Goal: Transaction & Acquisition: Purchase product/service

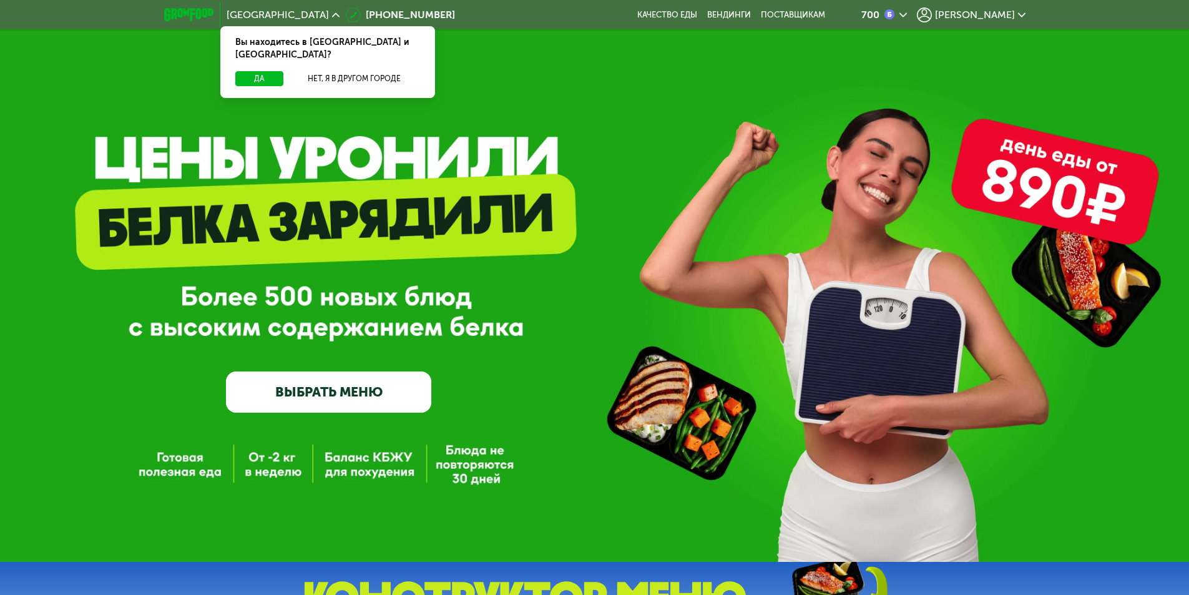
click at [341, 396] on link "ВЫБРАТЬ МЕНЮ" at bounding box center [328, 391] width 205 height 41
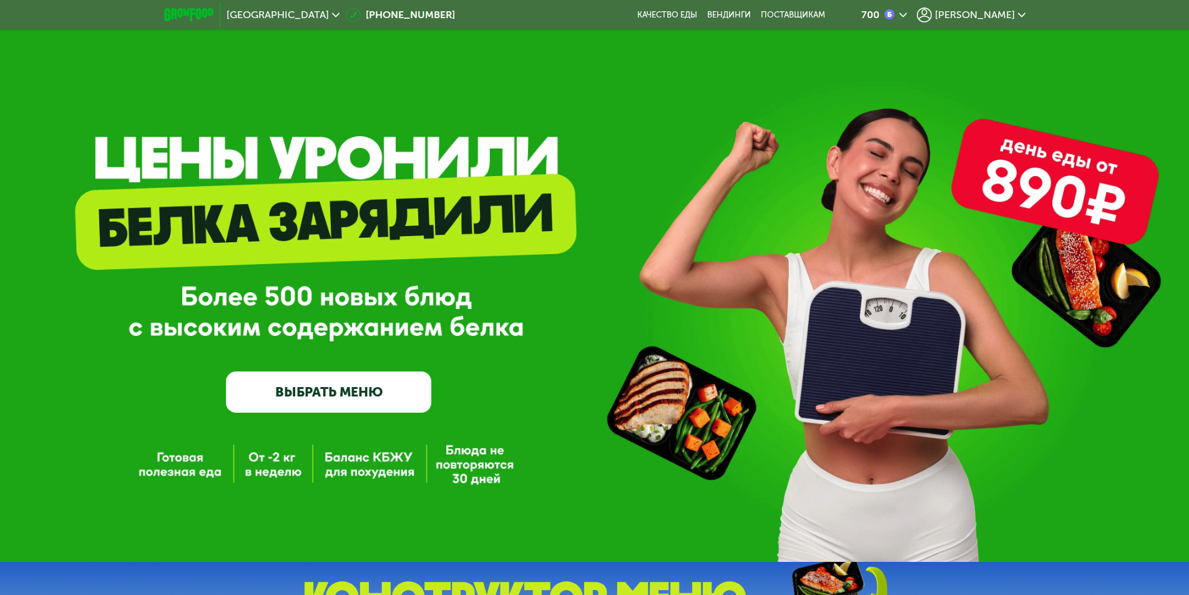
click at [366, 386] on link "ВЫБРАТЬ МЕНЮ" at bounding box center [328, 391] width 205 height 41
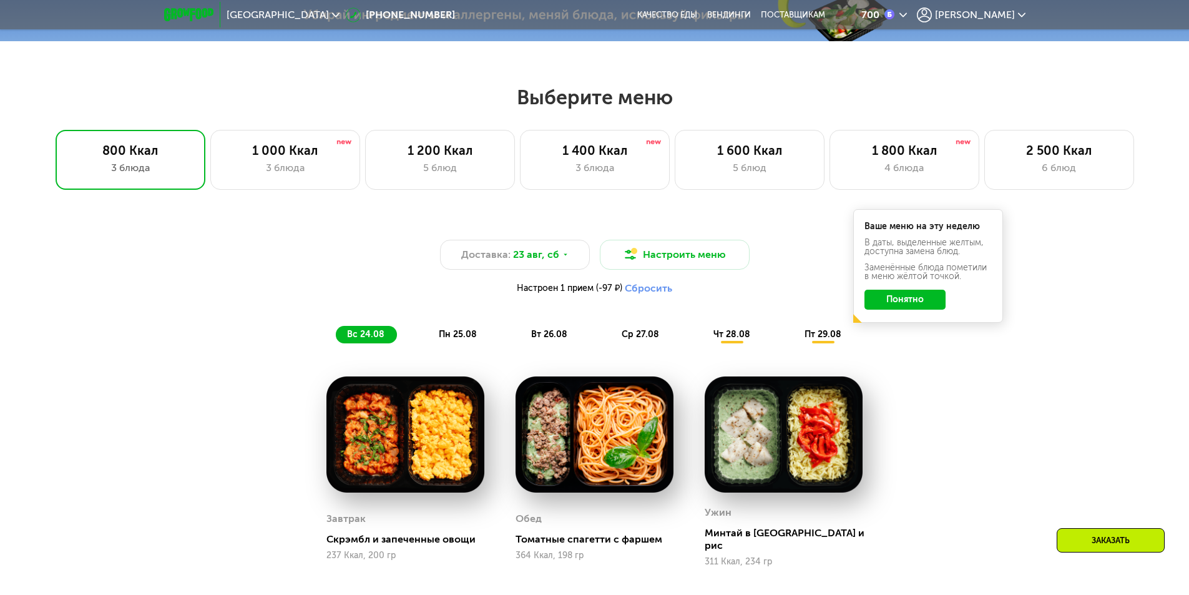
scroll to position [674, 0]
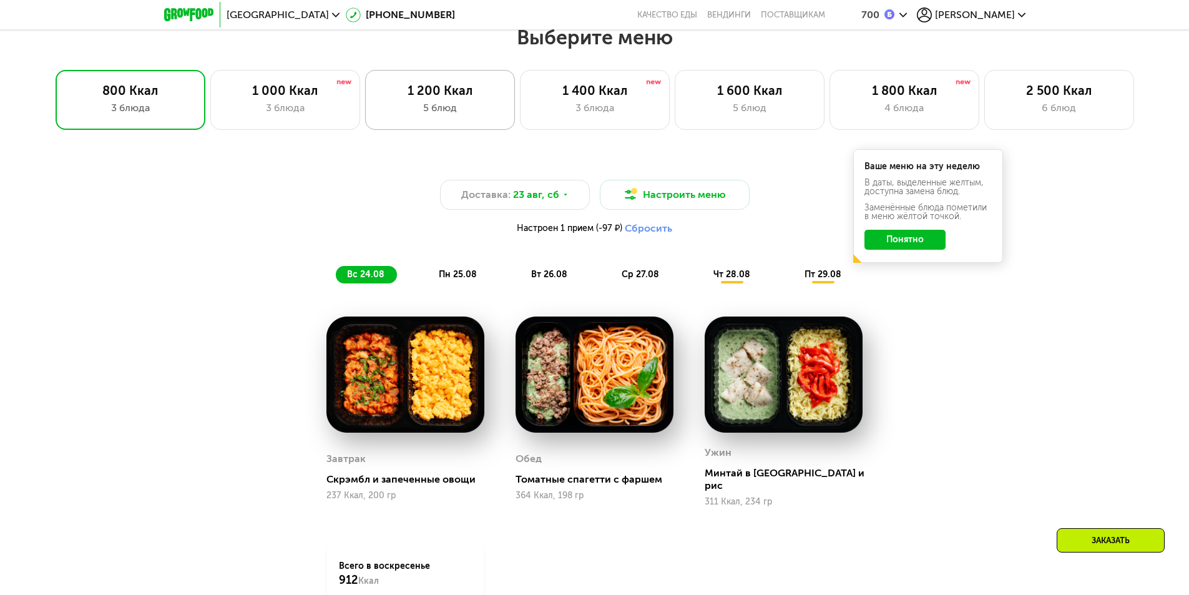
click at [421, 90] on div "1 200 Ккал" at bounding box center [440, 90] width 124 height 15
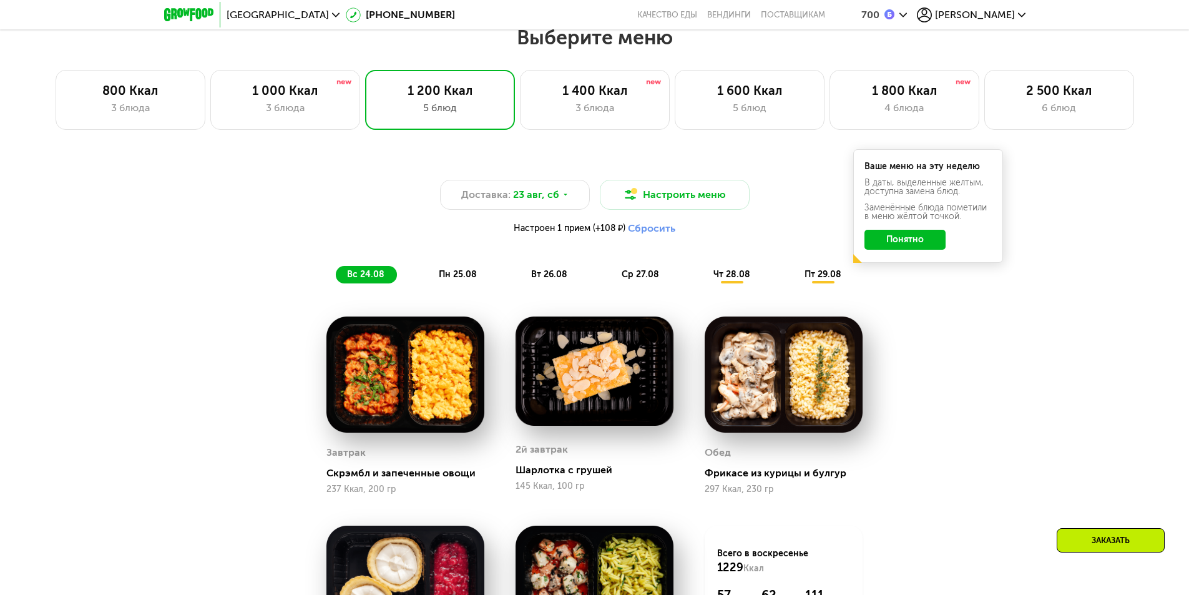
click at [904, 235] on button "Понятно" at bounding box center [904, 240] width 81 height 20
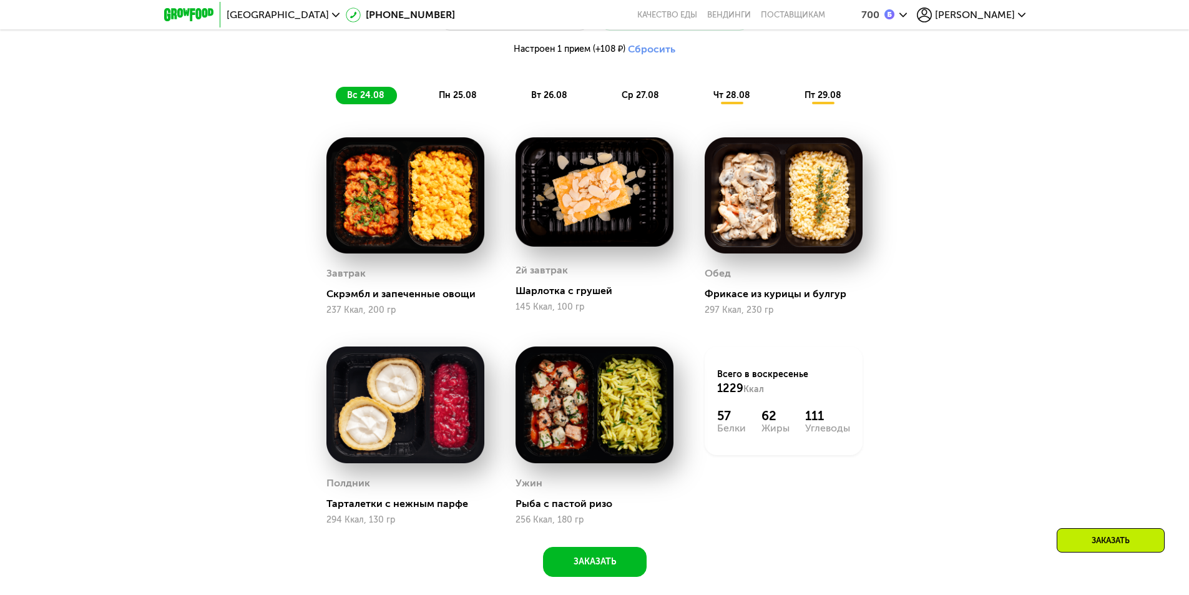
scroll to position [861, 0]
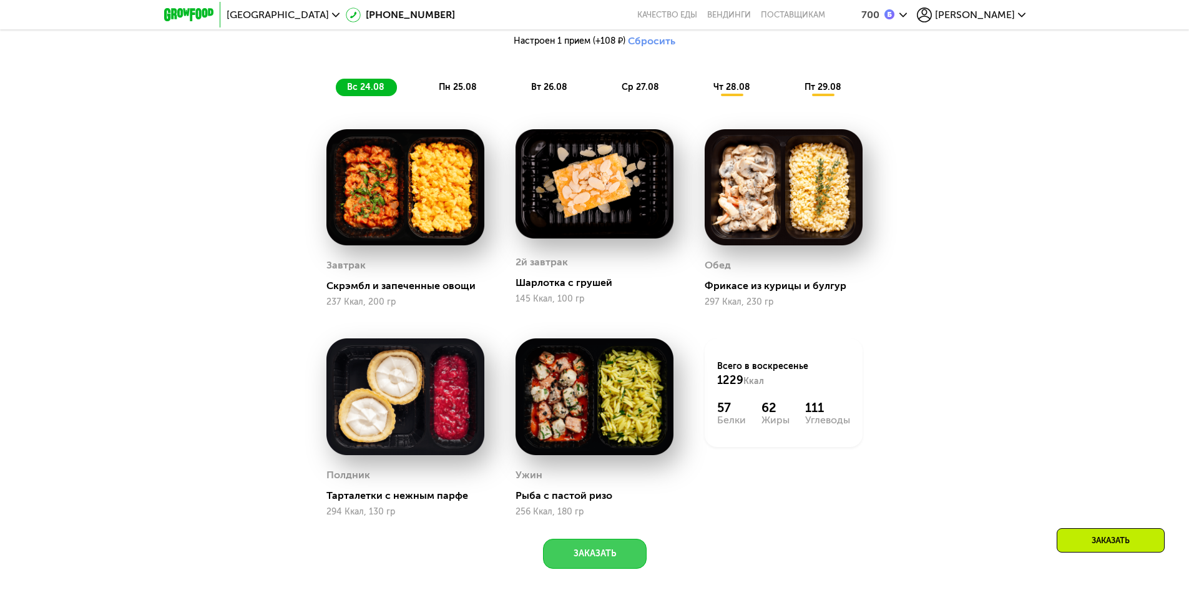
click at [593, 565] on button "Заказать" at bounding box center [595, 554] width 104 height 30
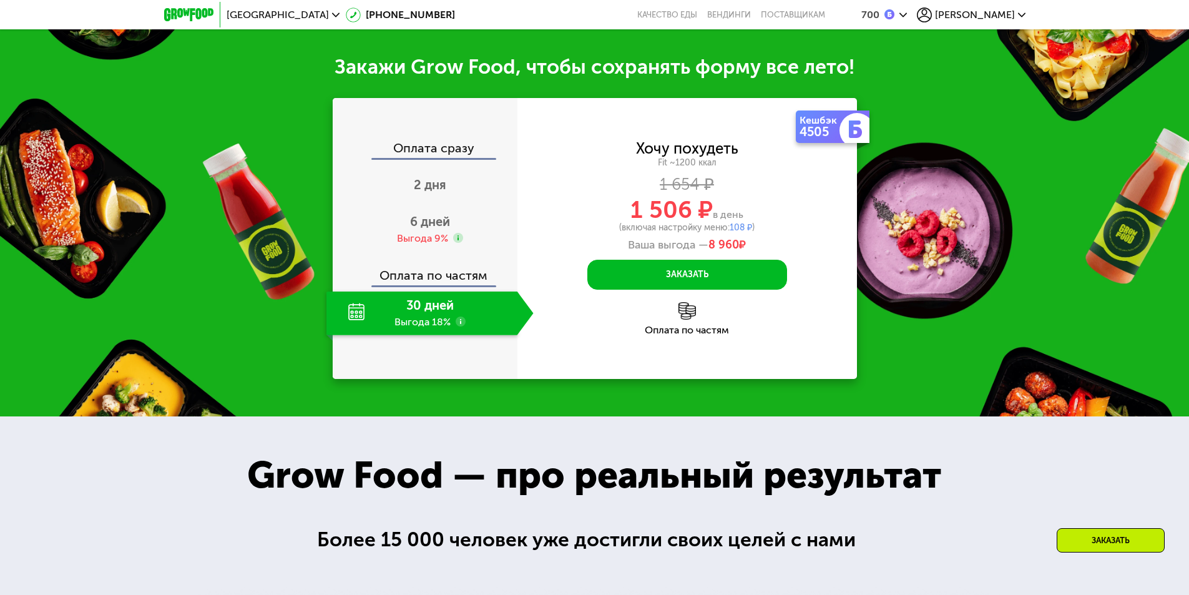
scroll to position [1465, 0]
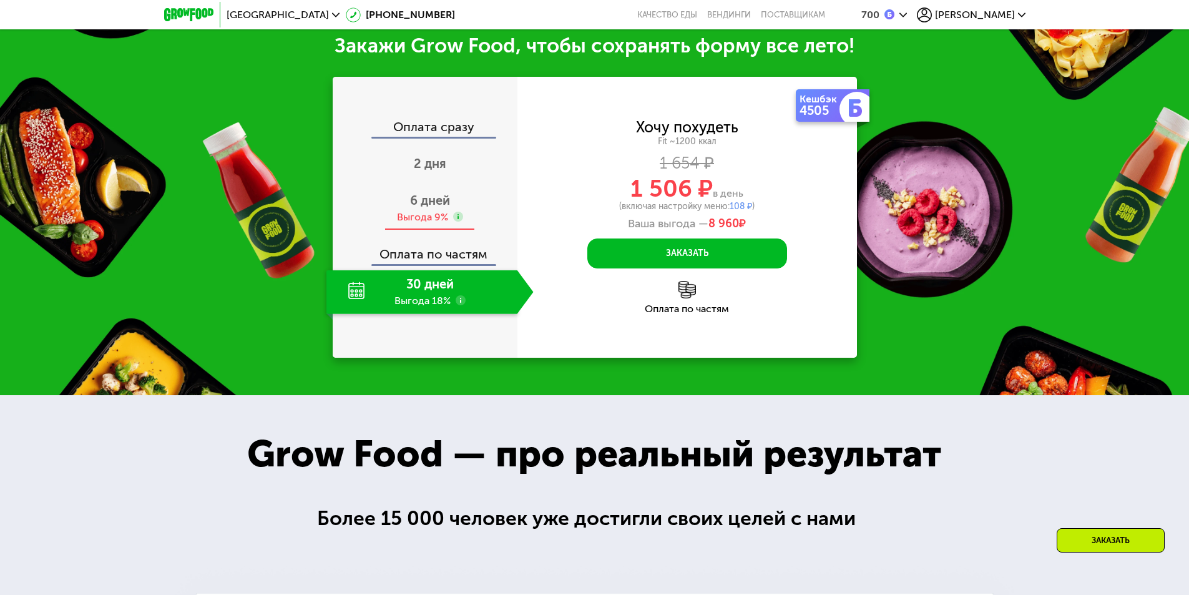
click at [414, 200] on span "6 дней" at bounding box center [430, 200] width 40 height 15
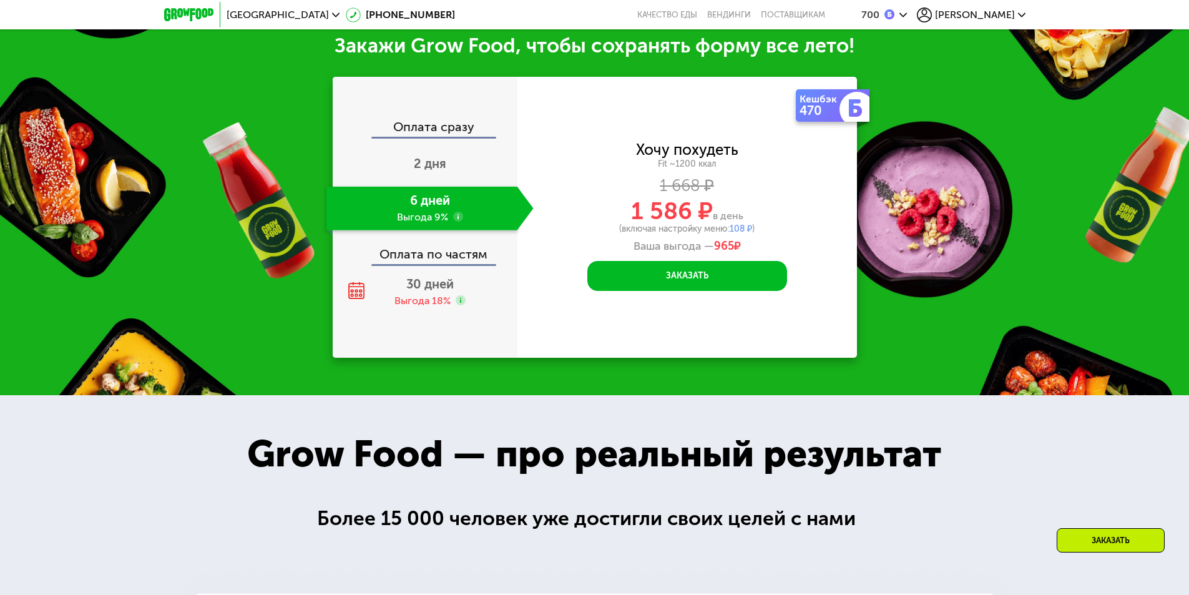
click at [816, 363] on div "Закажи Grow Food, чтобы сохранять форму все лето! Оплата сразу 2 дня 6 дней Выг…" at bounding box center [594, 195] width 1189 height 399
click at [721, 284] on button "Заказать" at bounding box center [687, 276] width 200 height 30
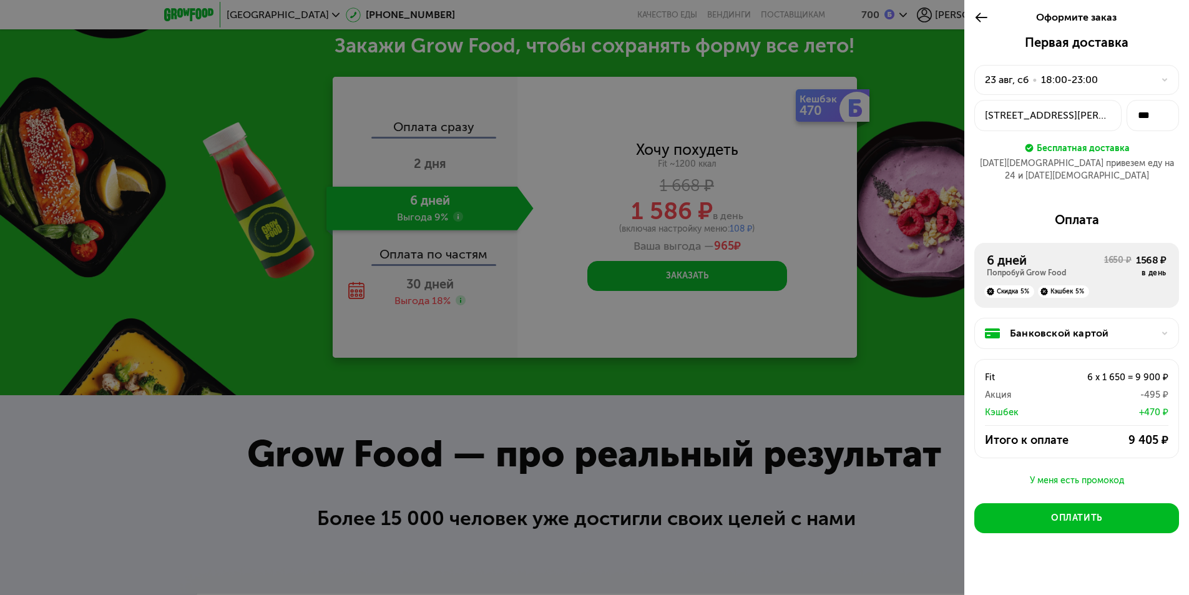
click at [982, 17] on use at bounding box center [981, 16] width 12 height 9
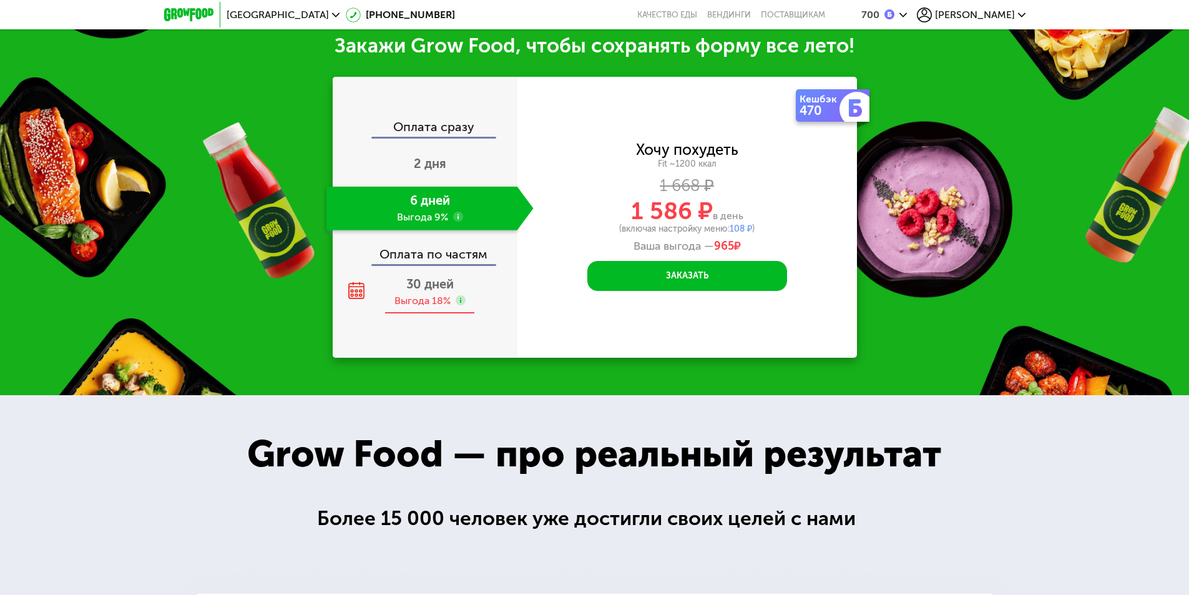
click at [428, 274] on div "30 дней Выгода 18%" at bounding box center [421, 292] width 191 height 44
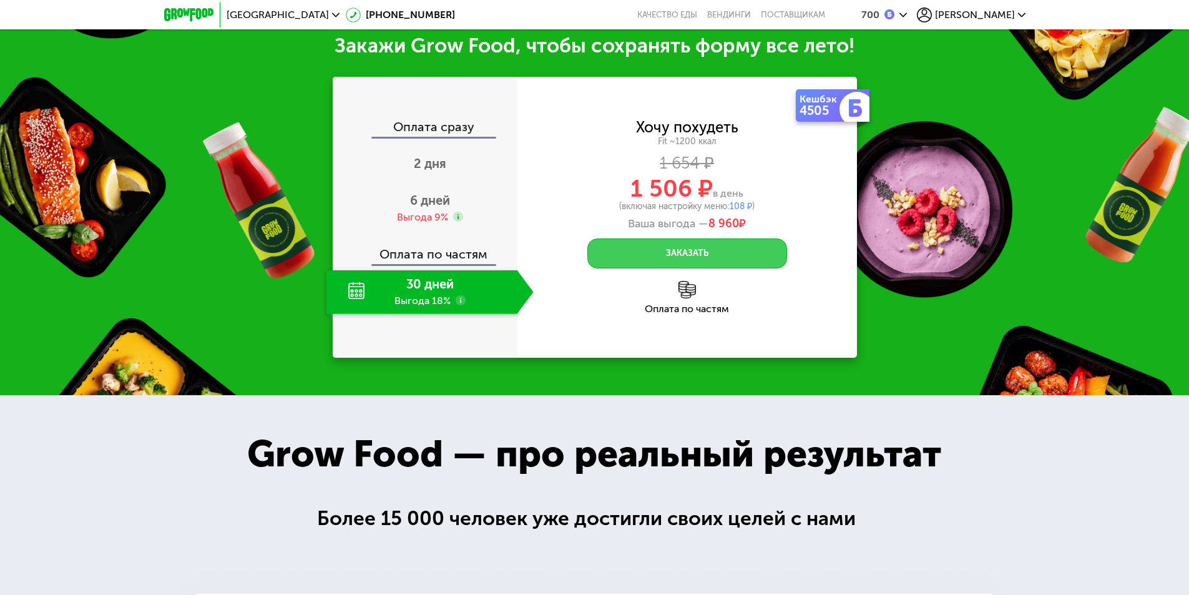
click at [714, 258] on button "Заказать" at bounding box center [687, 253] width 200 height 30
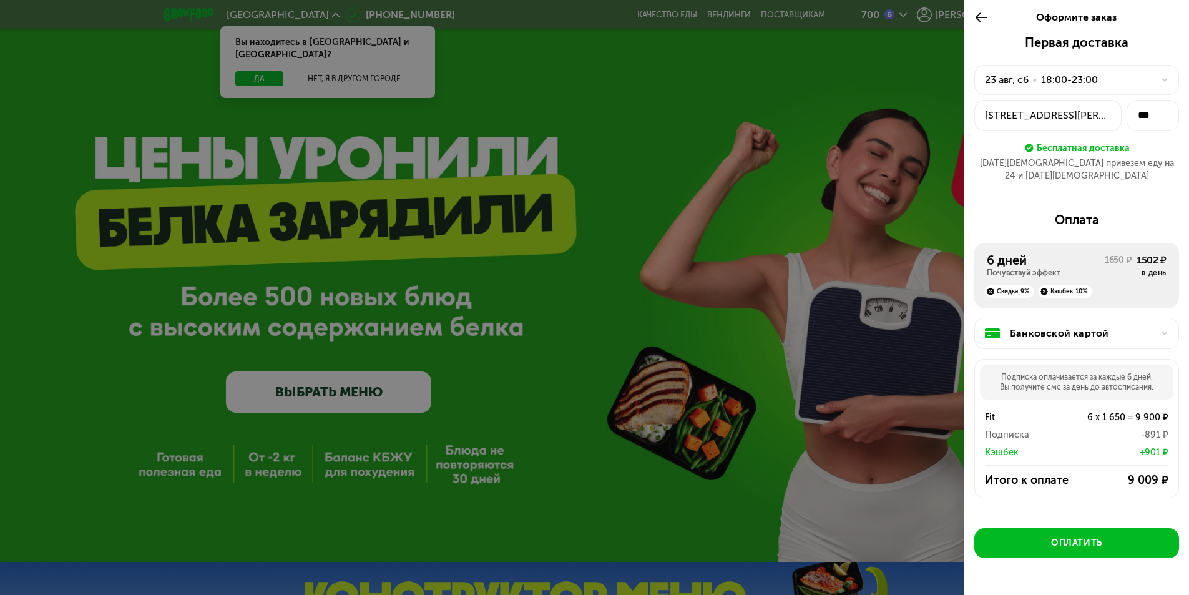
click at [48, 126] on div at bounding box center [594, 297] width 1189 height 595
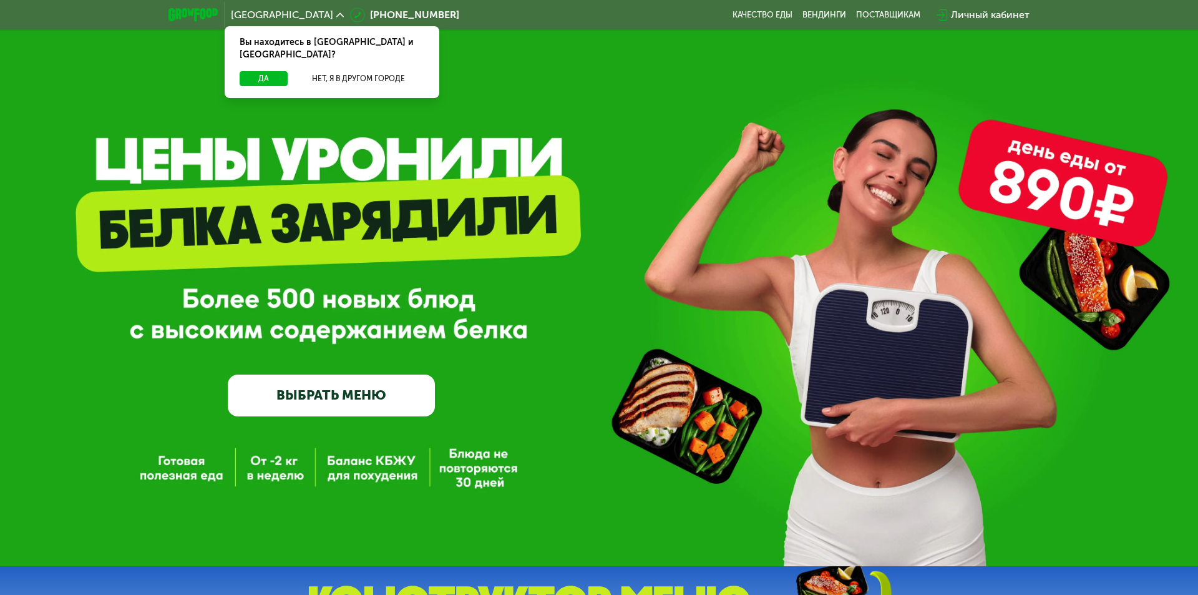
click at [315, 394] on link "ВЫБРАТЬ МЕНЮ" at bounding box center [331, 395] width 207 height 42
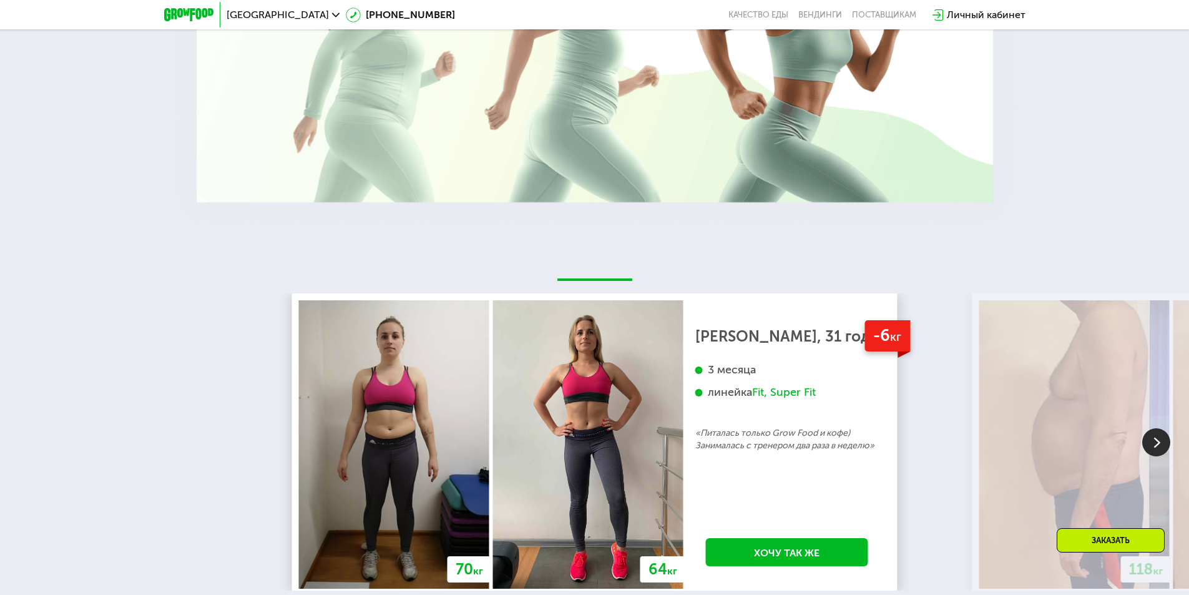
scroll to position [620, 0]
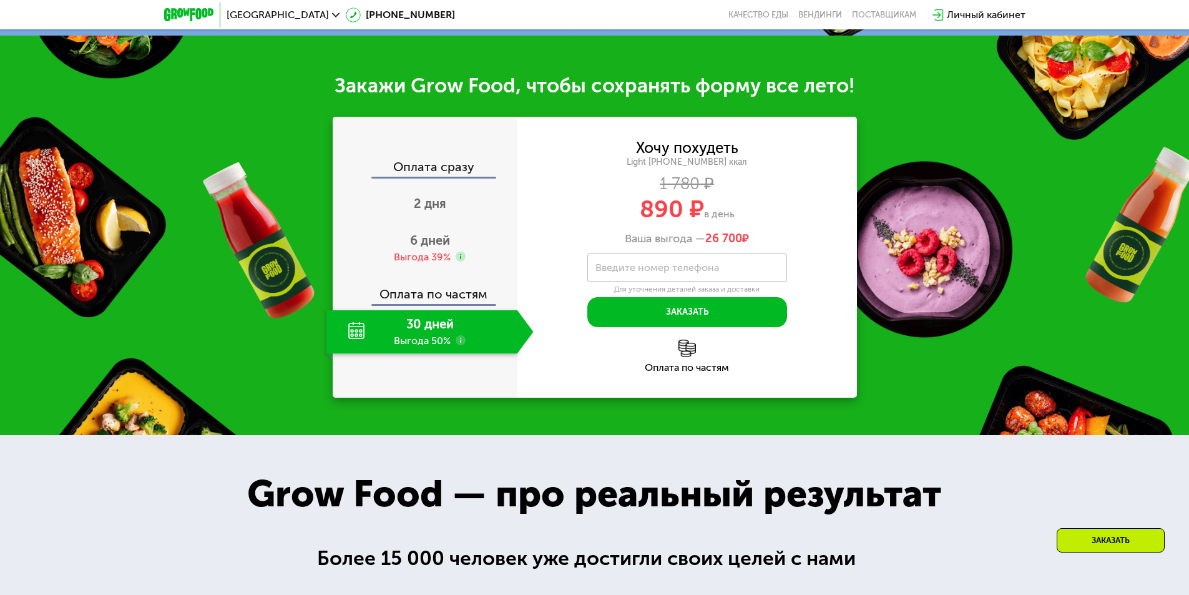
click at [422, 341] on div "30 дней Выгода 50%" at bounding box center [421, 332] width 191 height 44
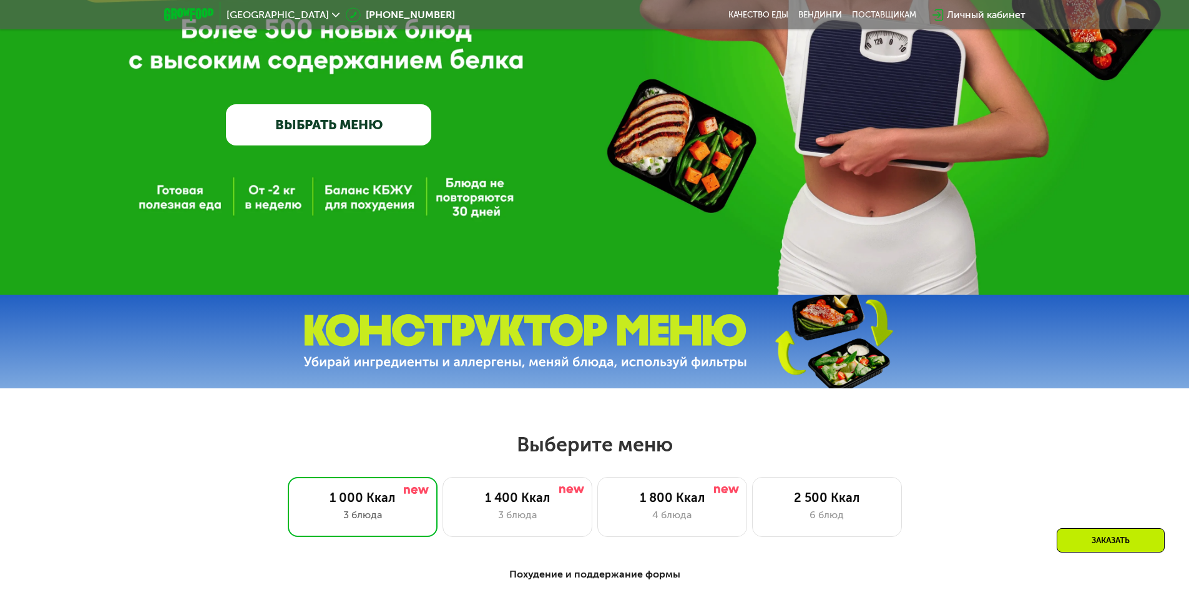
scroll to position [245, 0]
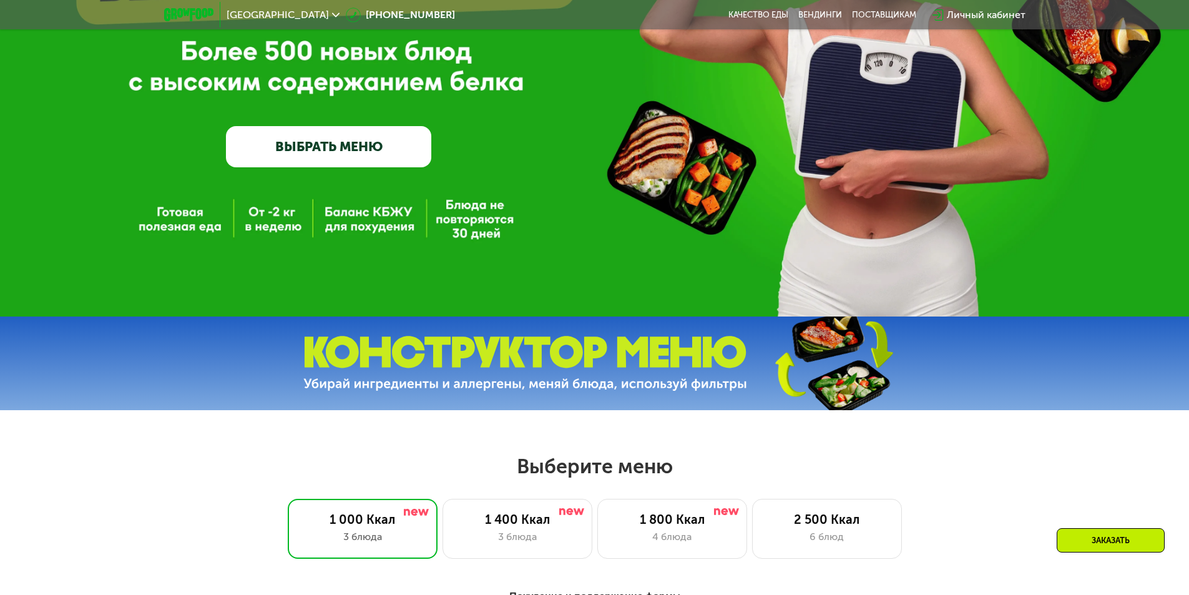
click at [978, 14] on div "Личный кабинет" at bounding box center [986, 14] width 79 height 15
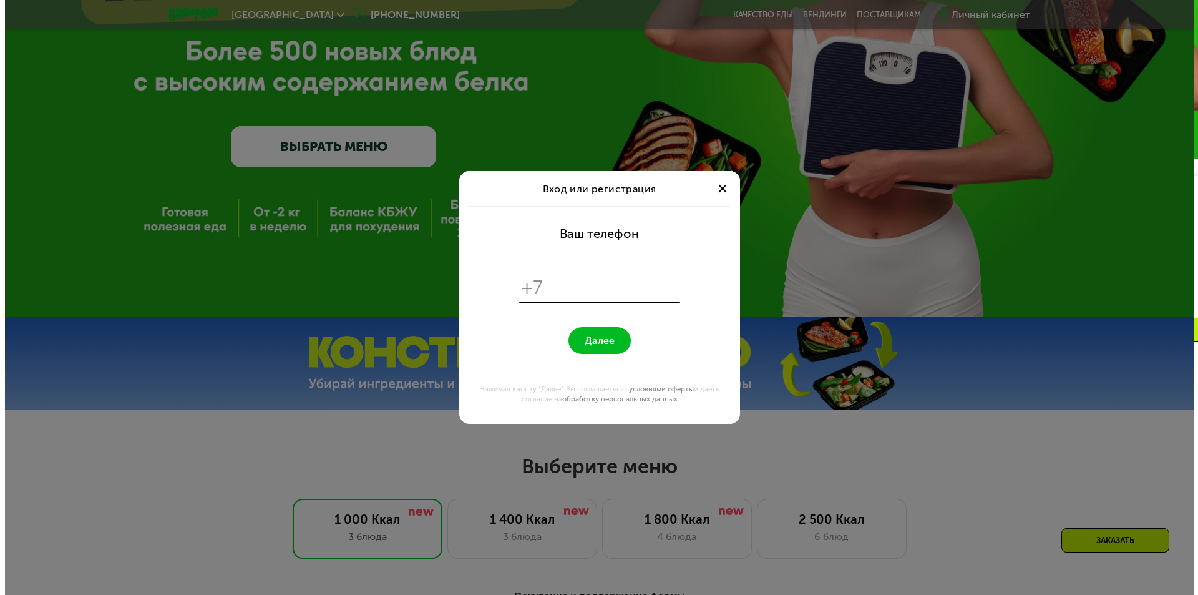
scroll to position [0, 0]
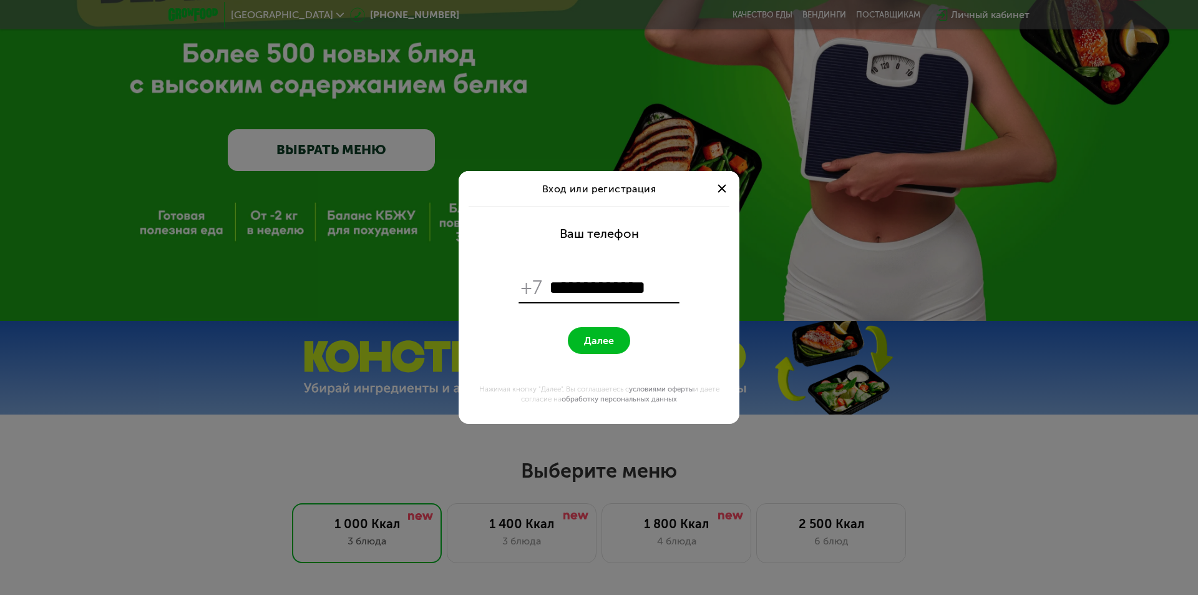
type input "**********"
click at [568, 327] on button "Далее" at bounding box center [599, 340] width 62 height 27
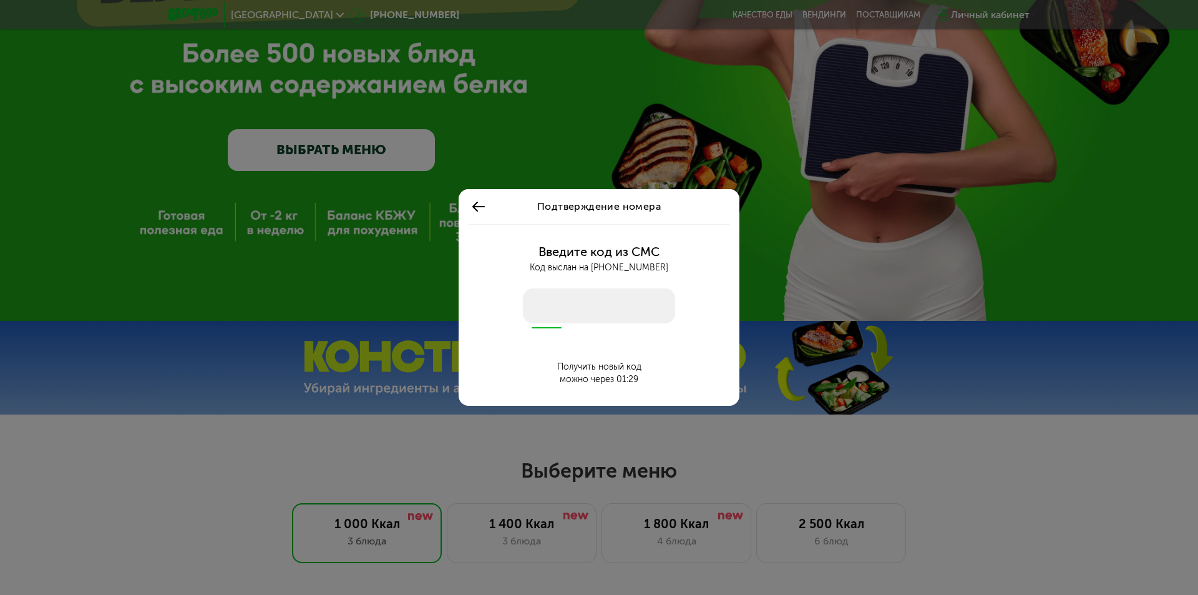
click at [550, 310] on input "number" at bounding box center [599, 305] width 152 height 35
type input "****"
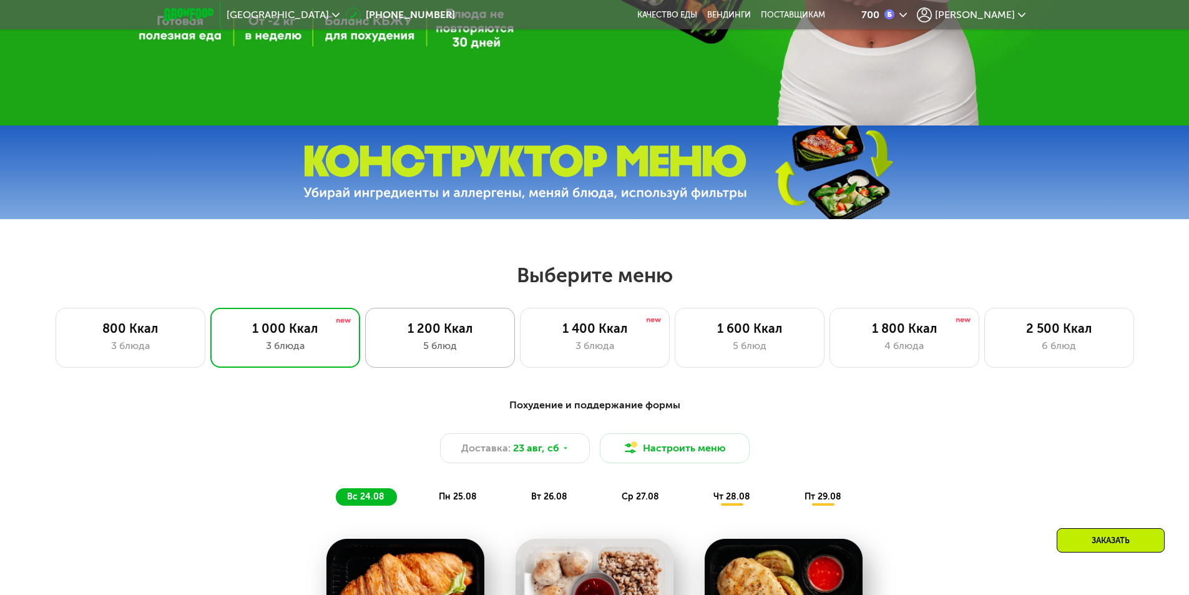
scroll to position [495, 0]
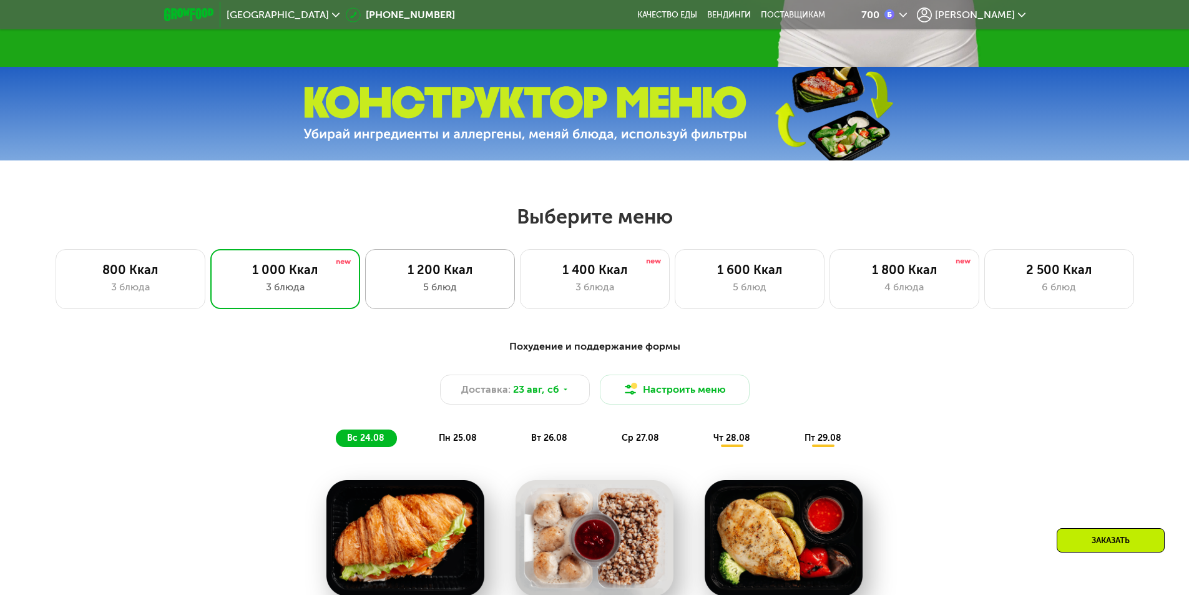
click at [463, 284] on div "5 блюд" at bounding box center [440, 287] width 124 height 15
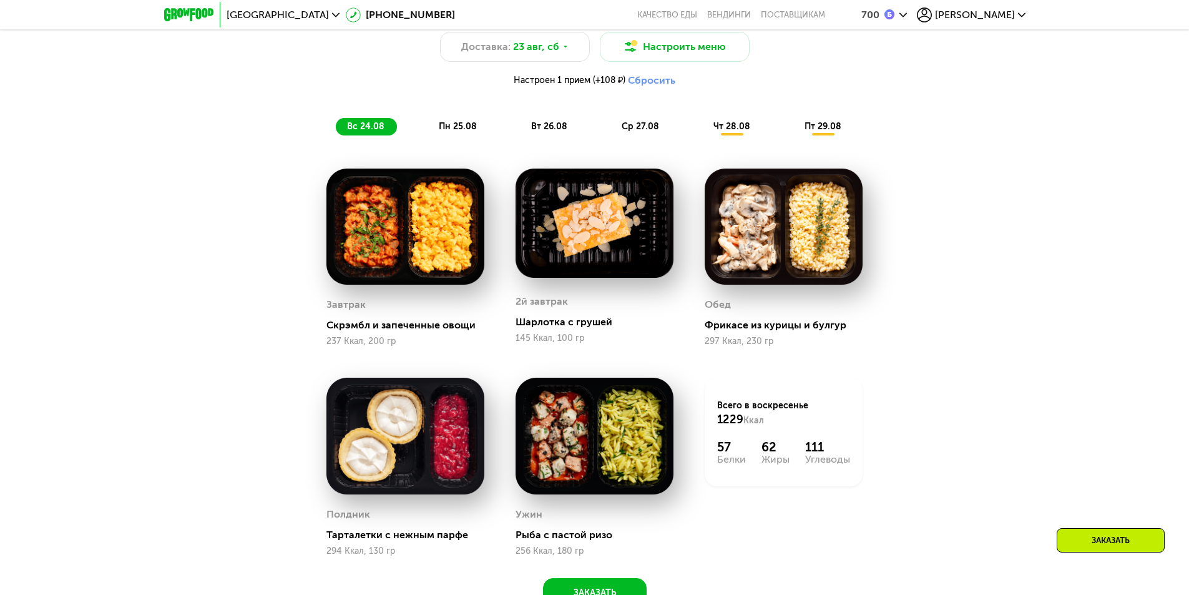
scroll to position [869, 0]
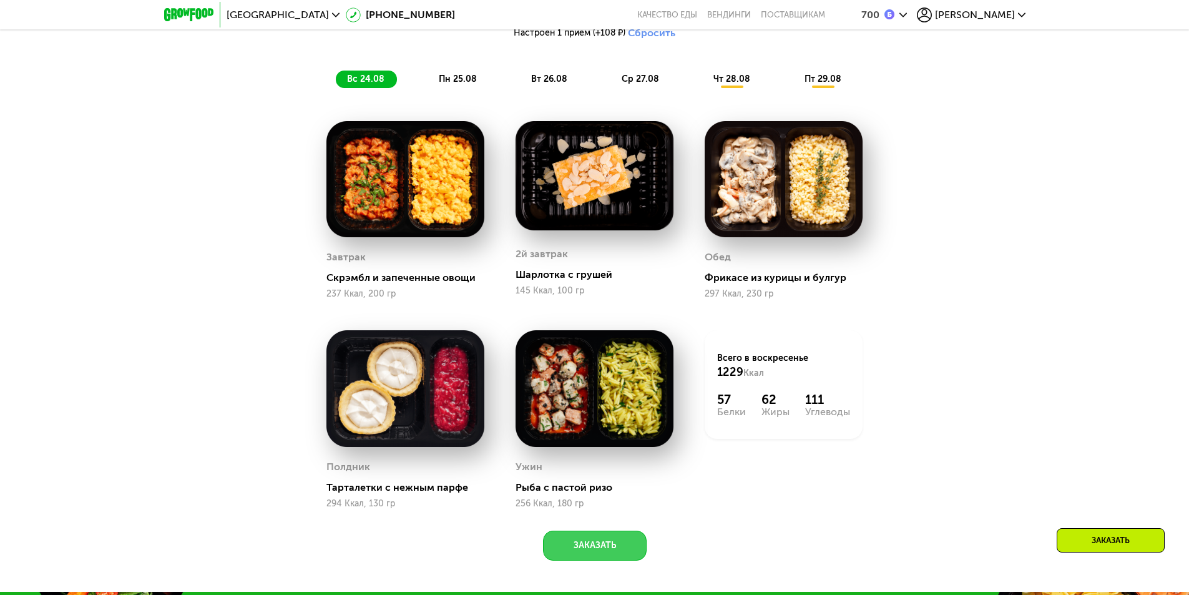
click at [607, 547] on button "Заказать" at bounding box center [595, 545] width 104 height 30
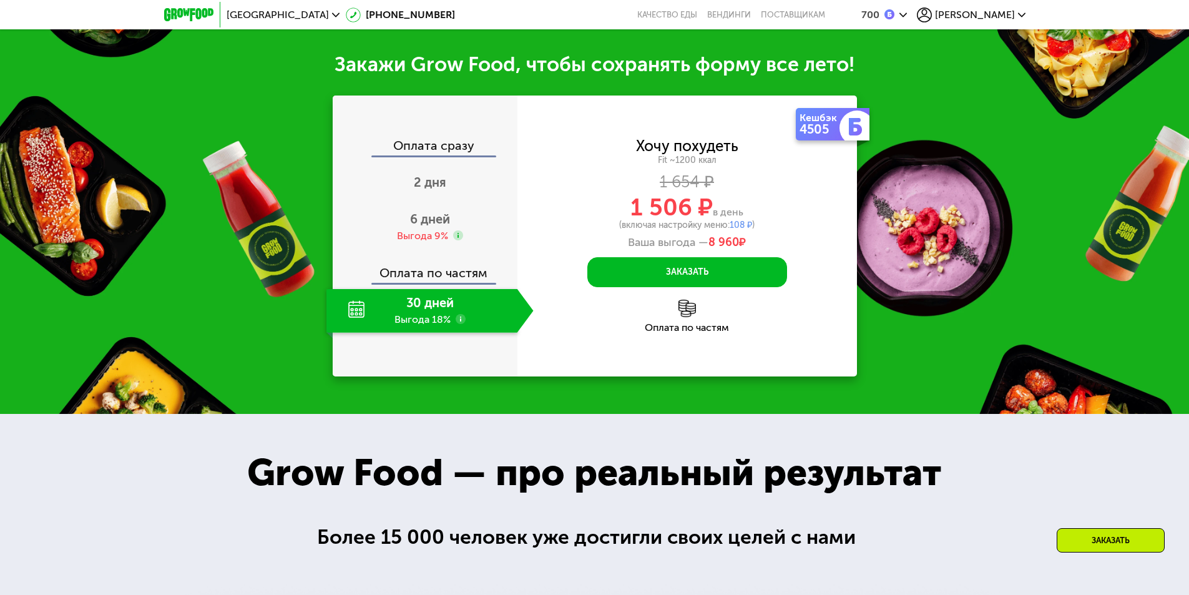
scroll to position [1465, 0]
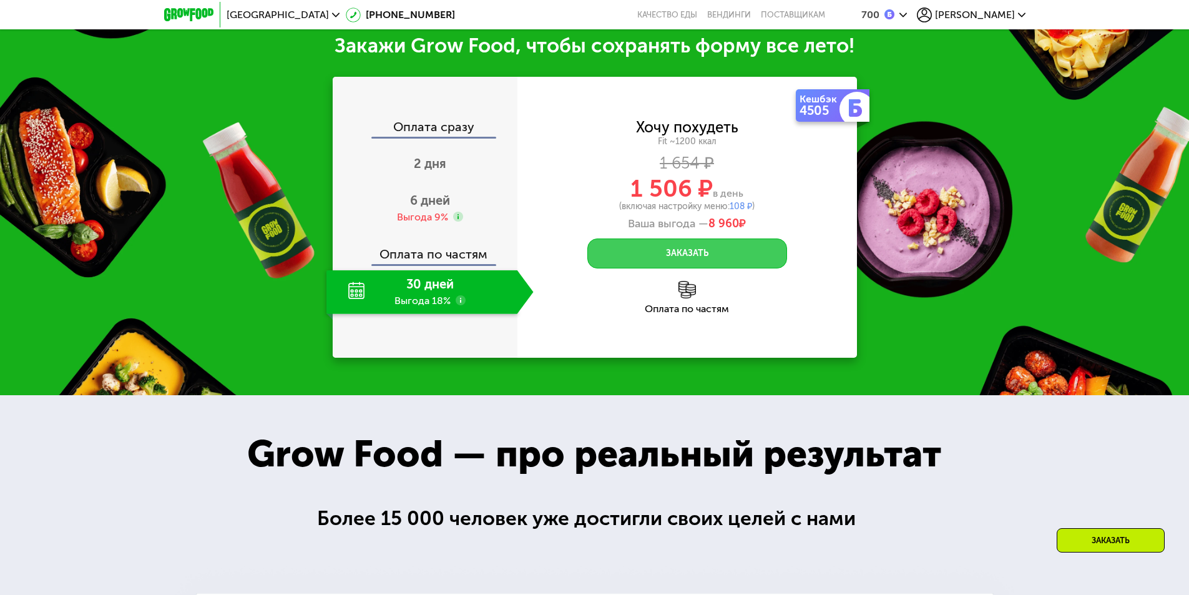
click at [667, 257] on button "Заказать" at bounding box center [687, 253] width 200 height 30
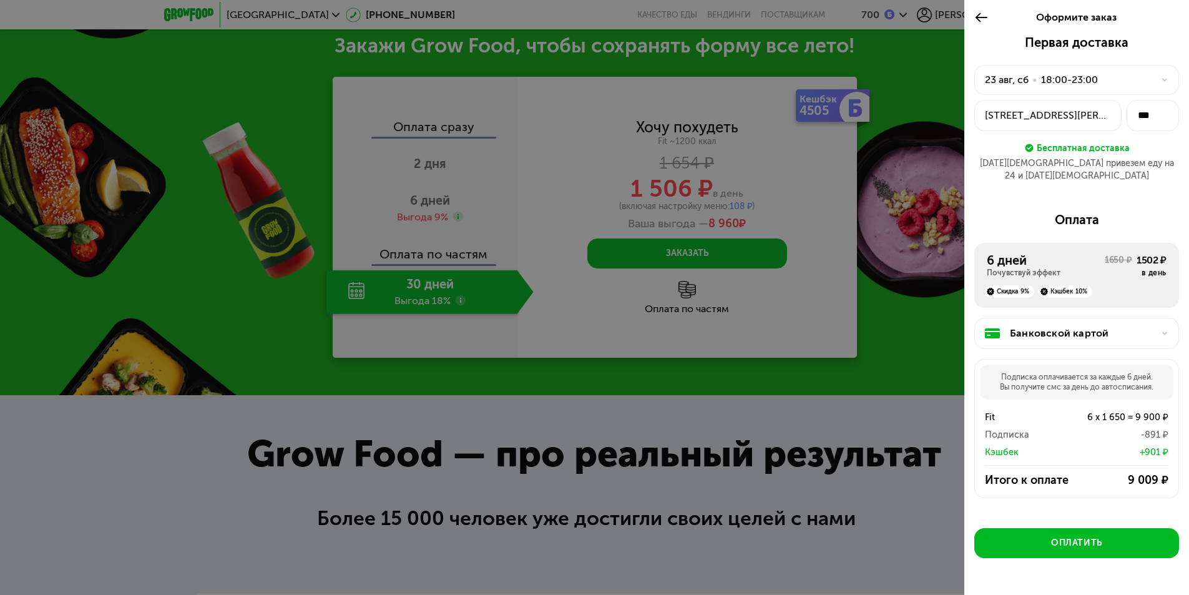
click at [403, 351] on div at bounding box center [594, 297] width 1189 height 595
click at [715, 323] on div at bounding box center [594, 297] width 1189 height 595
click at [980, 14] on icon at bounding box center [981, 17] width 14 height 15
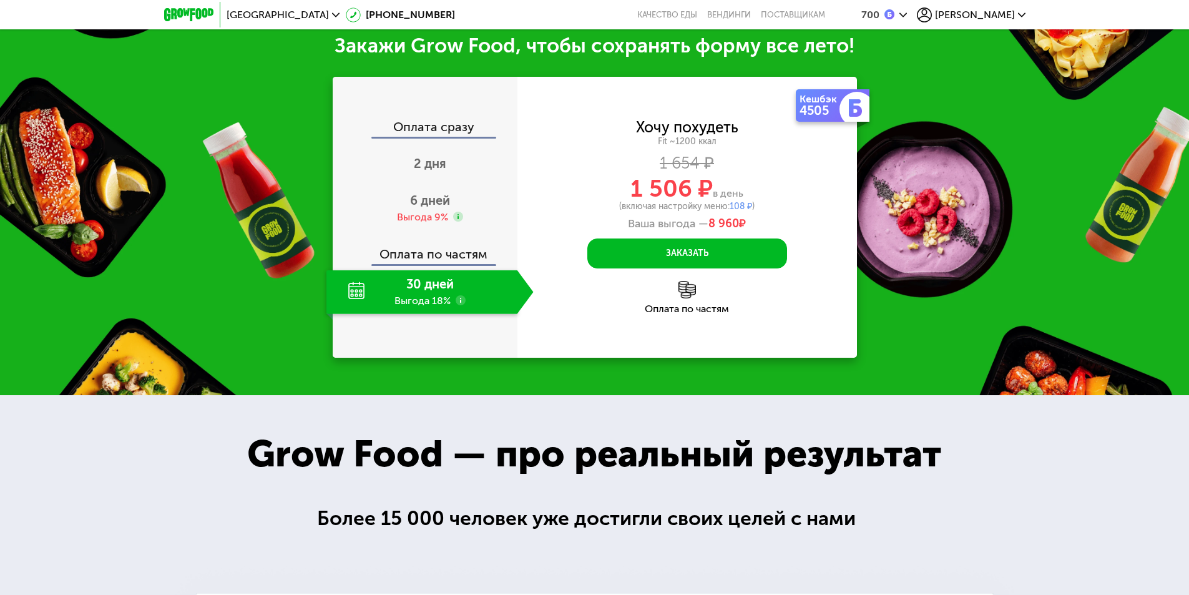
click at [681, 298] on img at bounding box center [686, 289] width 17 height 17
click at [661, 248] on button "Заказать" at bounding box center [687, 253] width 200 height 30
click at [417, 203] on span "6 дней" at bounding box center [430, 200] width 40 height 15
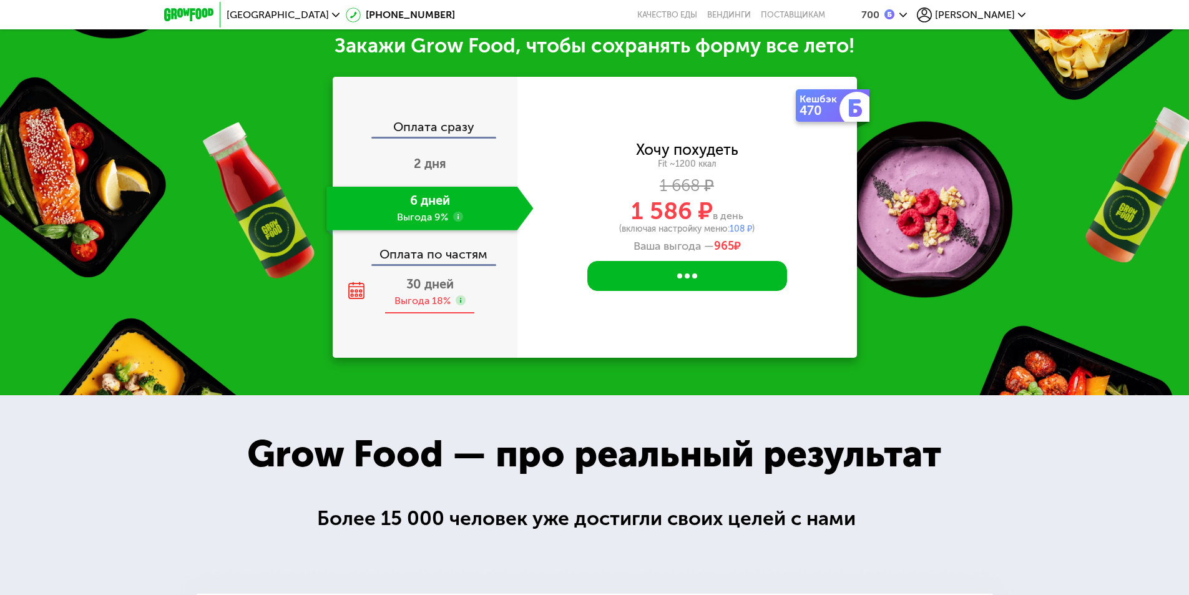
click at [404, 288] on div "30 дней Выгода 18%" at bounding box center [429, 292] width 207 height 44
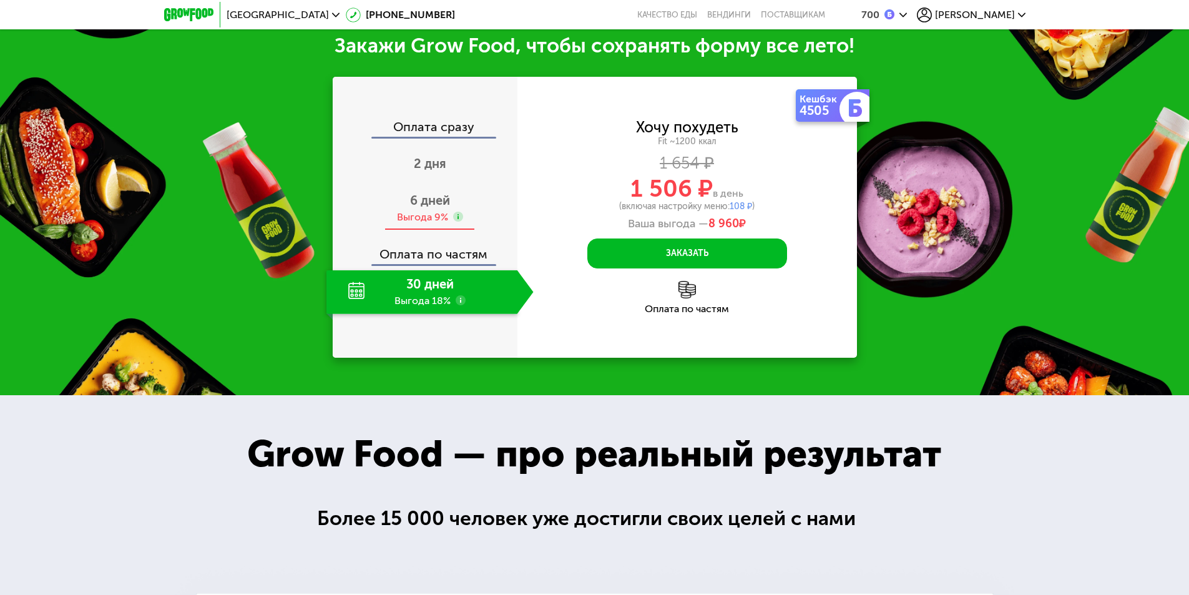
click at [431, 213] on div "6 дней Выгода 9%" at bounding box center [429, 209] width 207 height 44
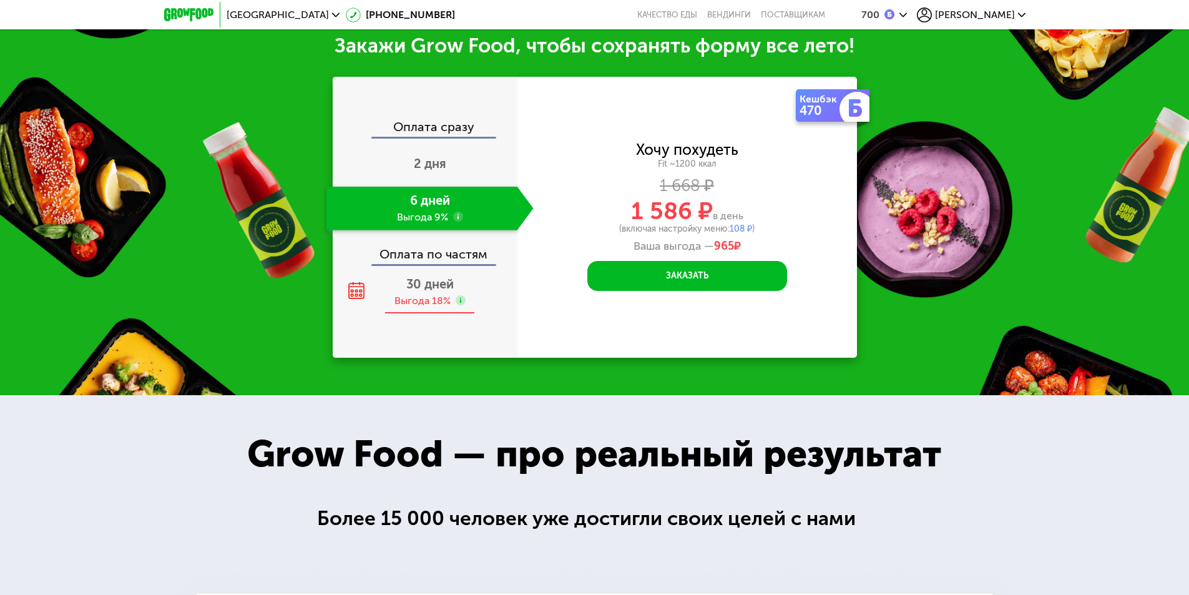
click at [401, 276] on div "30 дней Выгода 18%" at bounding box center [429, 292] width 207 height 44
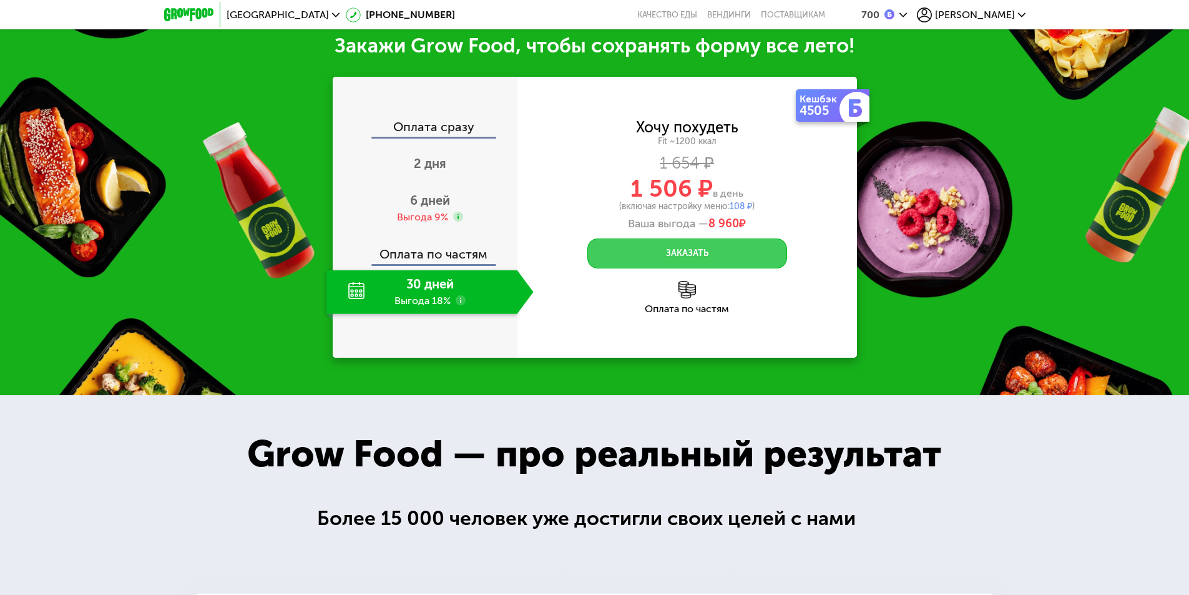
click at [635, 246] on button "Заказать" at bounding box center [687, 253] width 200 height 30
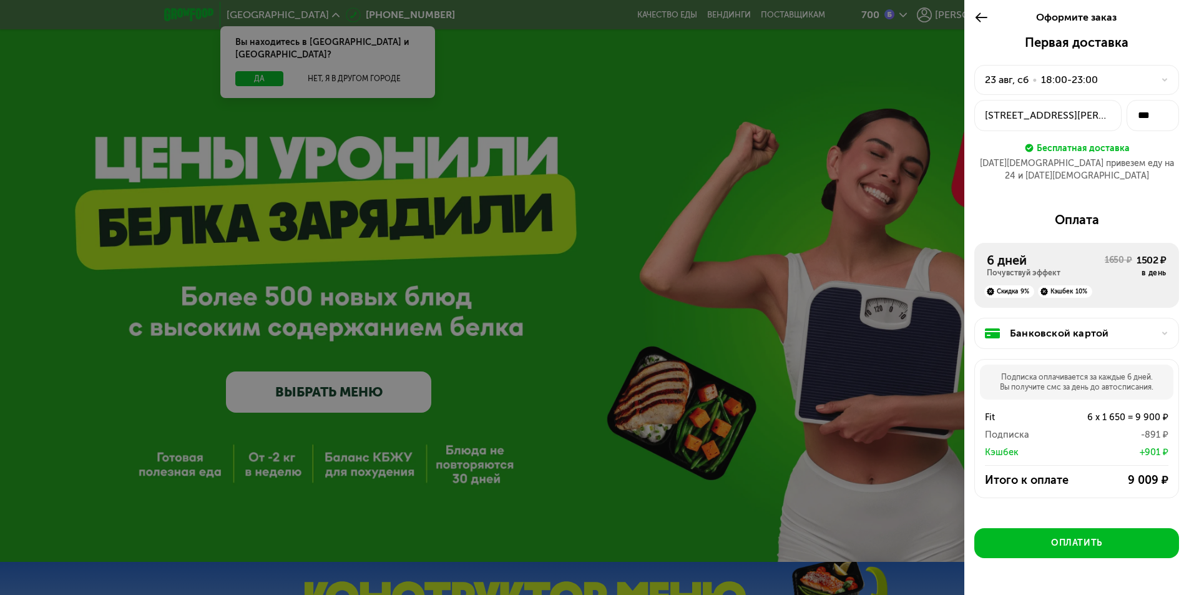
click at [700, 265] on div at bounding box center [594, 297] width 1189 height 595
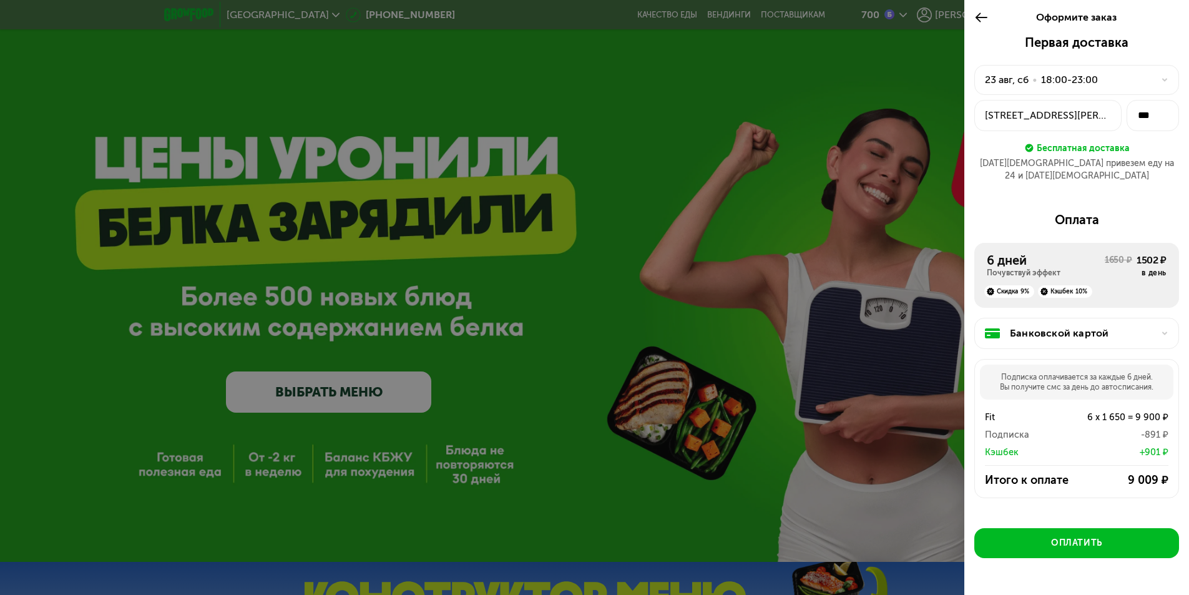
click at [973, 10] on div "Оформите заказ" at bounding box center [1076, 17] width 225 height 35
click at [982, 16] on icon at bounding box center [981, 17] width 14 height 15
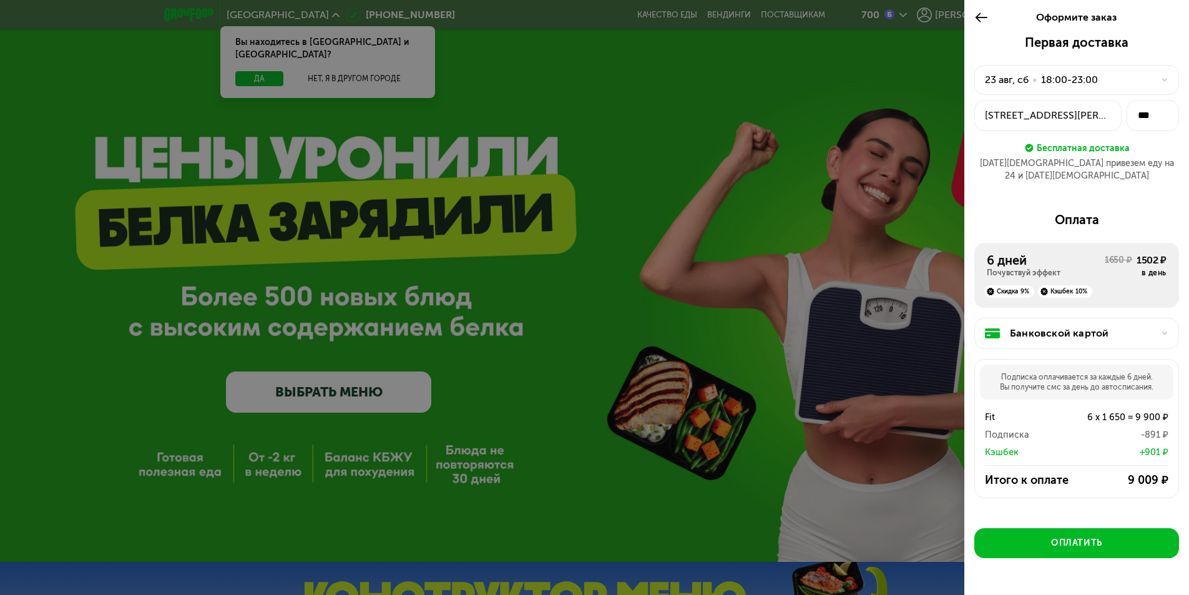
click at [475, 217] on div at bounding box center [594, 297] width 1189 height 595
